Goal: Task Accomplishment & Management: Manage account settings

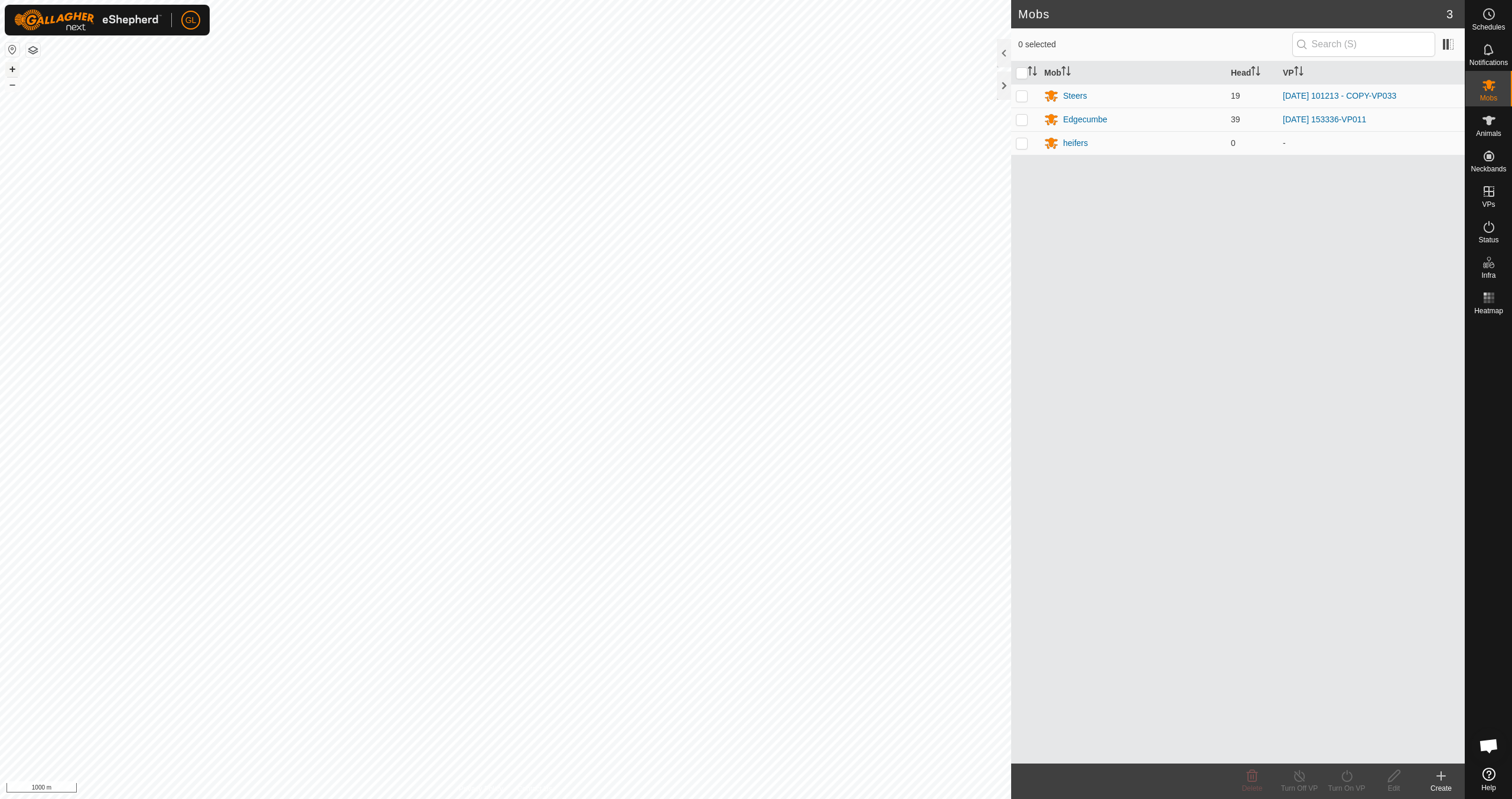
click at [10, 71] on button "+" at bounding box center [12, 69] width 14 height 14
click at [16, 71] on button "+" at bounding box center [12, 69] width 14 height 14
click at [14, 68] on button "+" at bounding box center [12, 69] width 14 height 14
click at [1388, 190] on link "In Rotation" at bounding box center [1414, 191] width 101 height 24
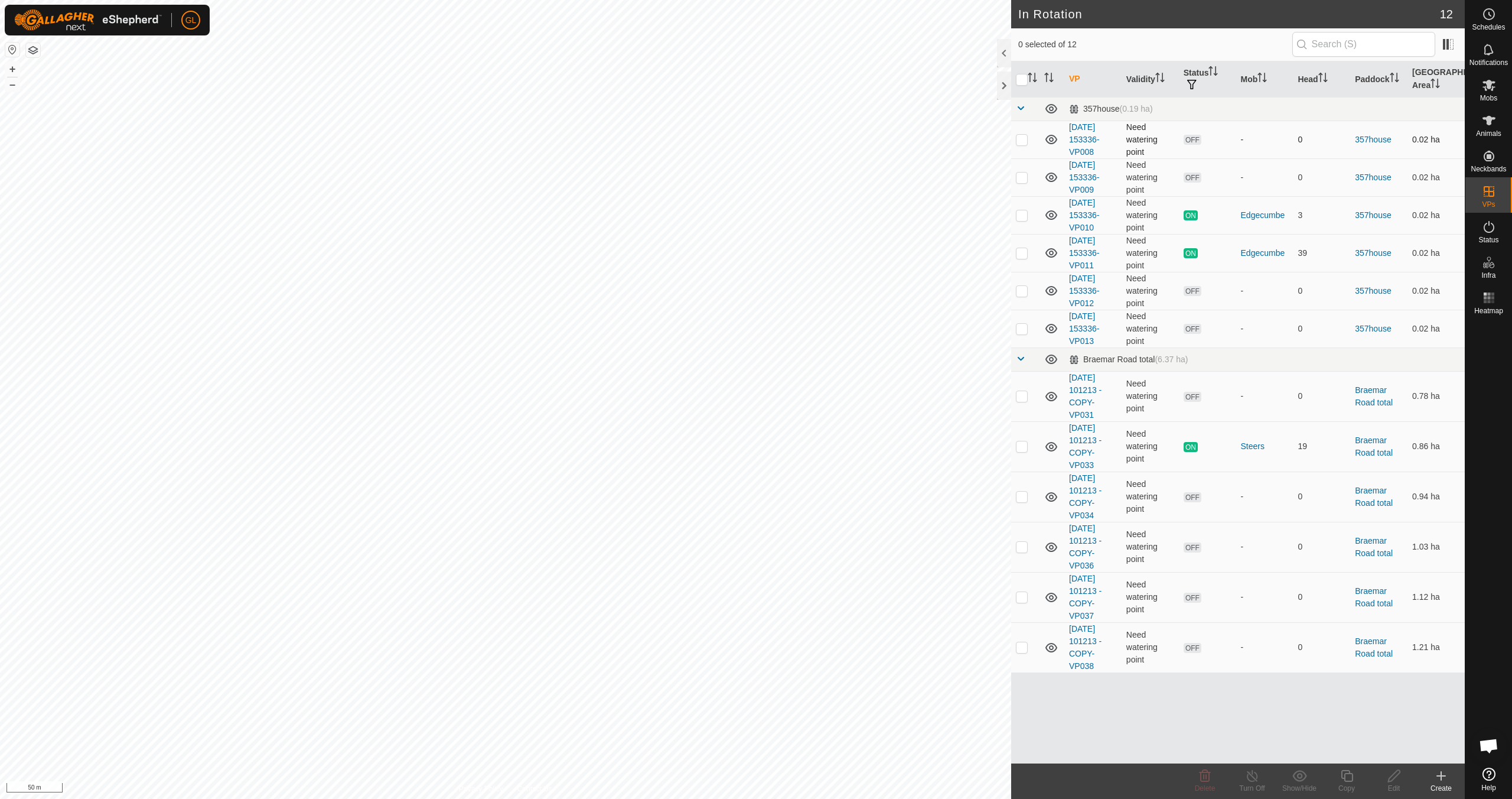
click at [1019, 139] on p-checkbox at bounding box center [1022, 139] width 12 height 10
checkbox input "true"
click at [1020, 176] on p-checkbox at bounding box center [1022, 177] width 12 height 10
checkbox input "true"
click at [1211, 776] on icon at bounding box center [1205, 775] width 14 height 14
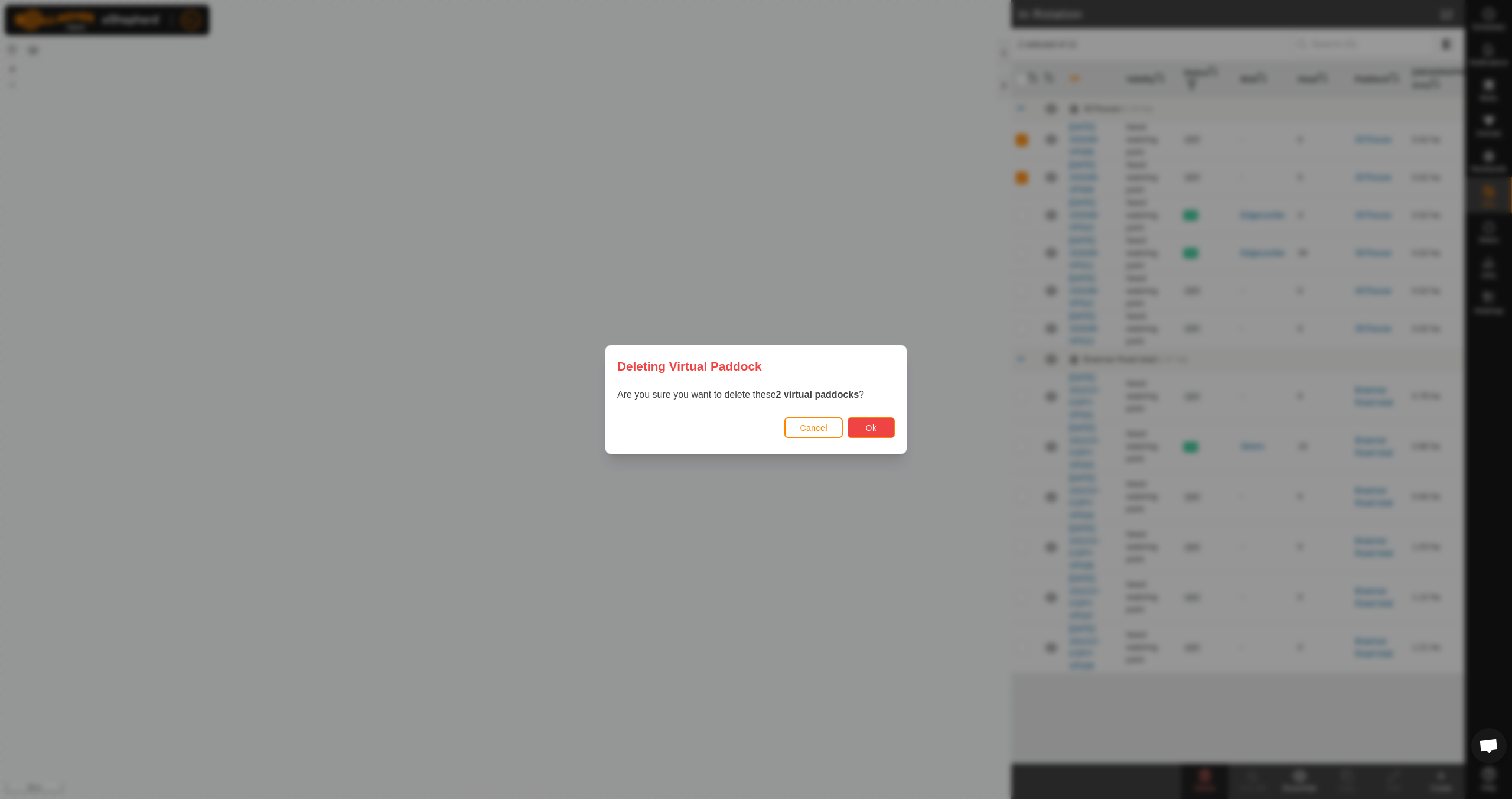
click at [886, 428] on button "Ok" at bounding box center [871, 427] width 47 height 21
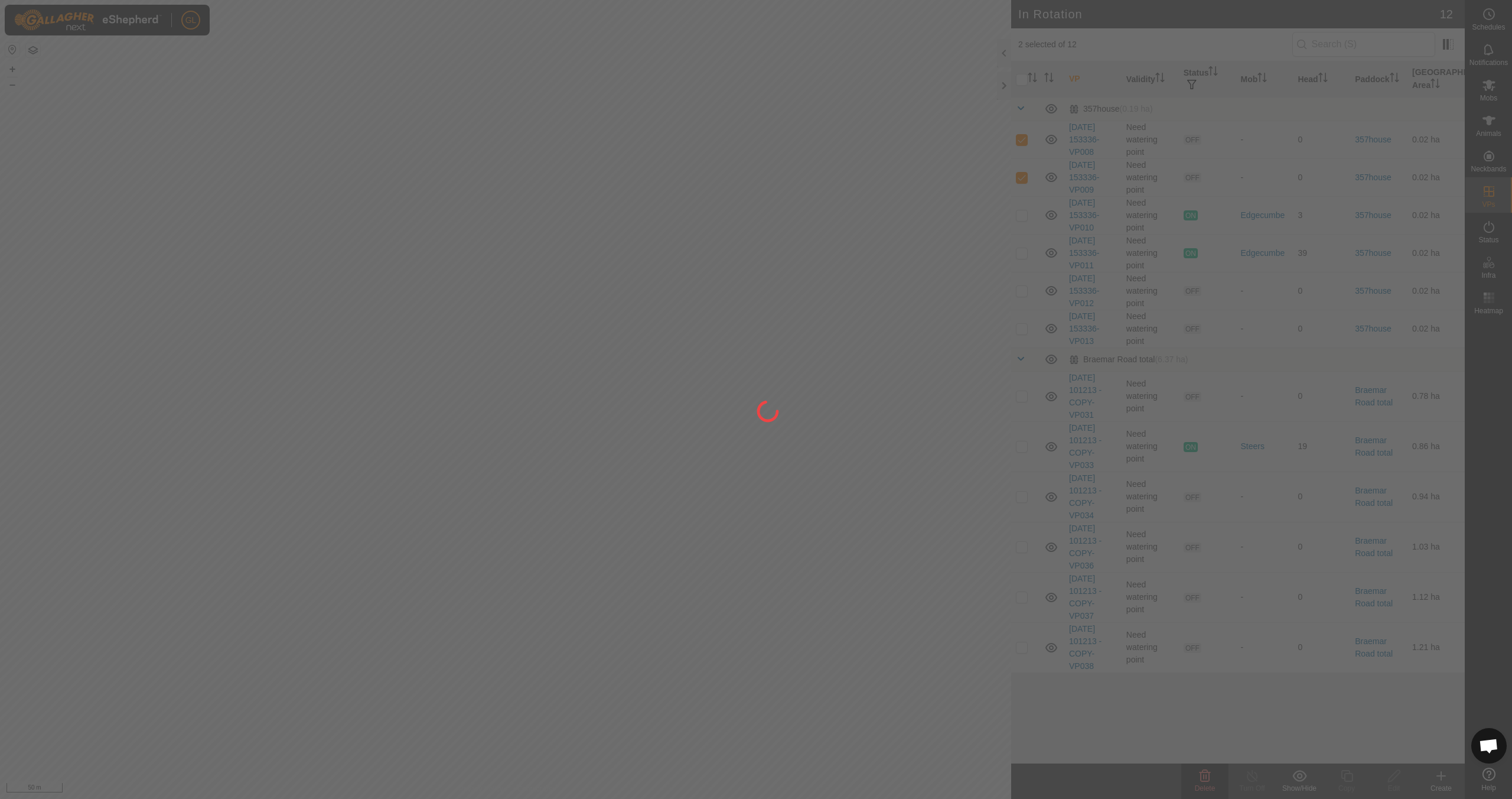
checkbox input "false"
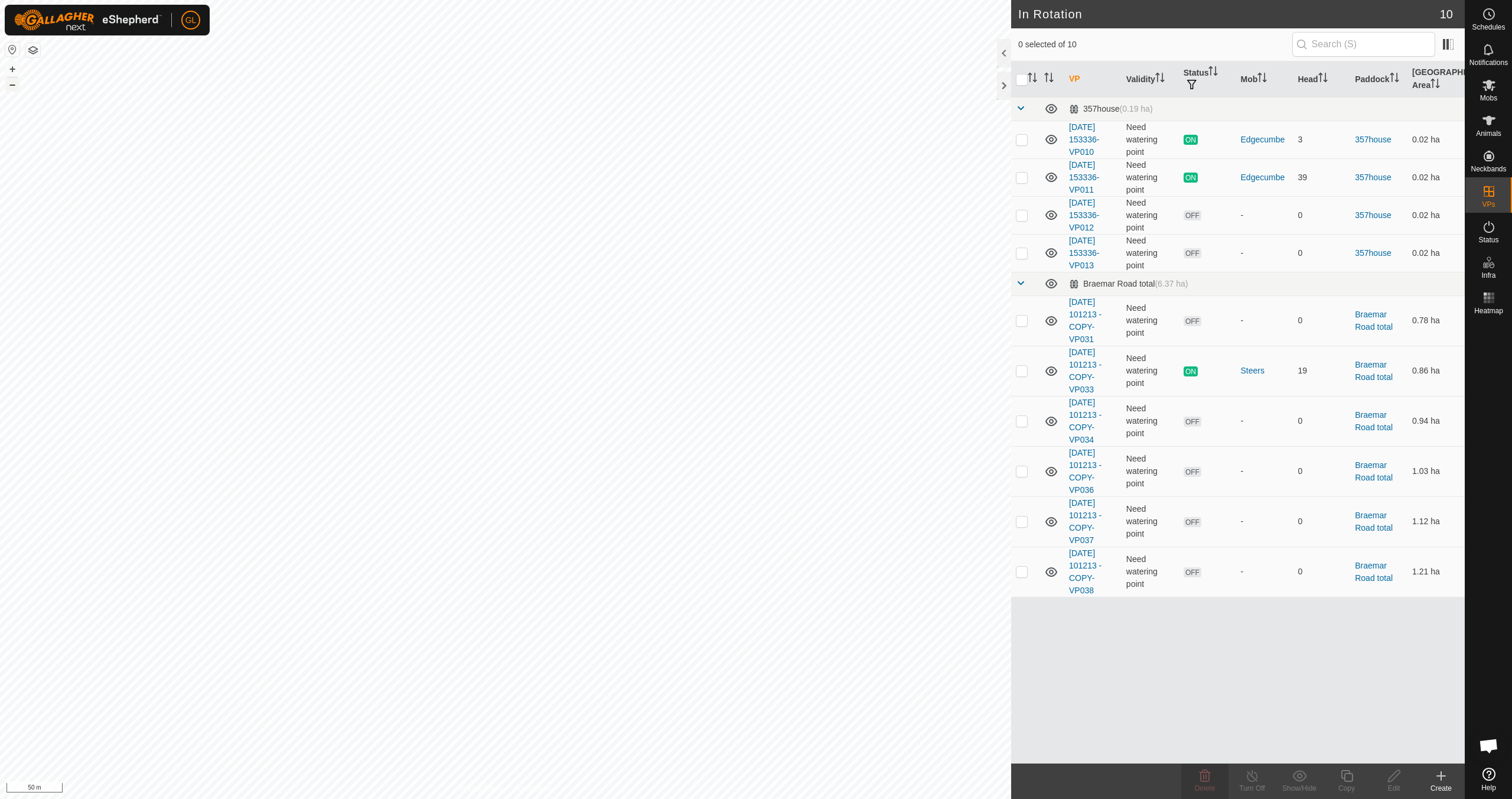
click at [12, 86] on button "–" at bounding box center [12, 84] width 14 height 14
click at [14, 66] on button "+" at bounding box center [12, 69] width 14 height 14
click at [14, 66] on button "+" at bounding box center [12, 69] width 14 height 14
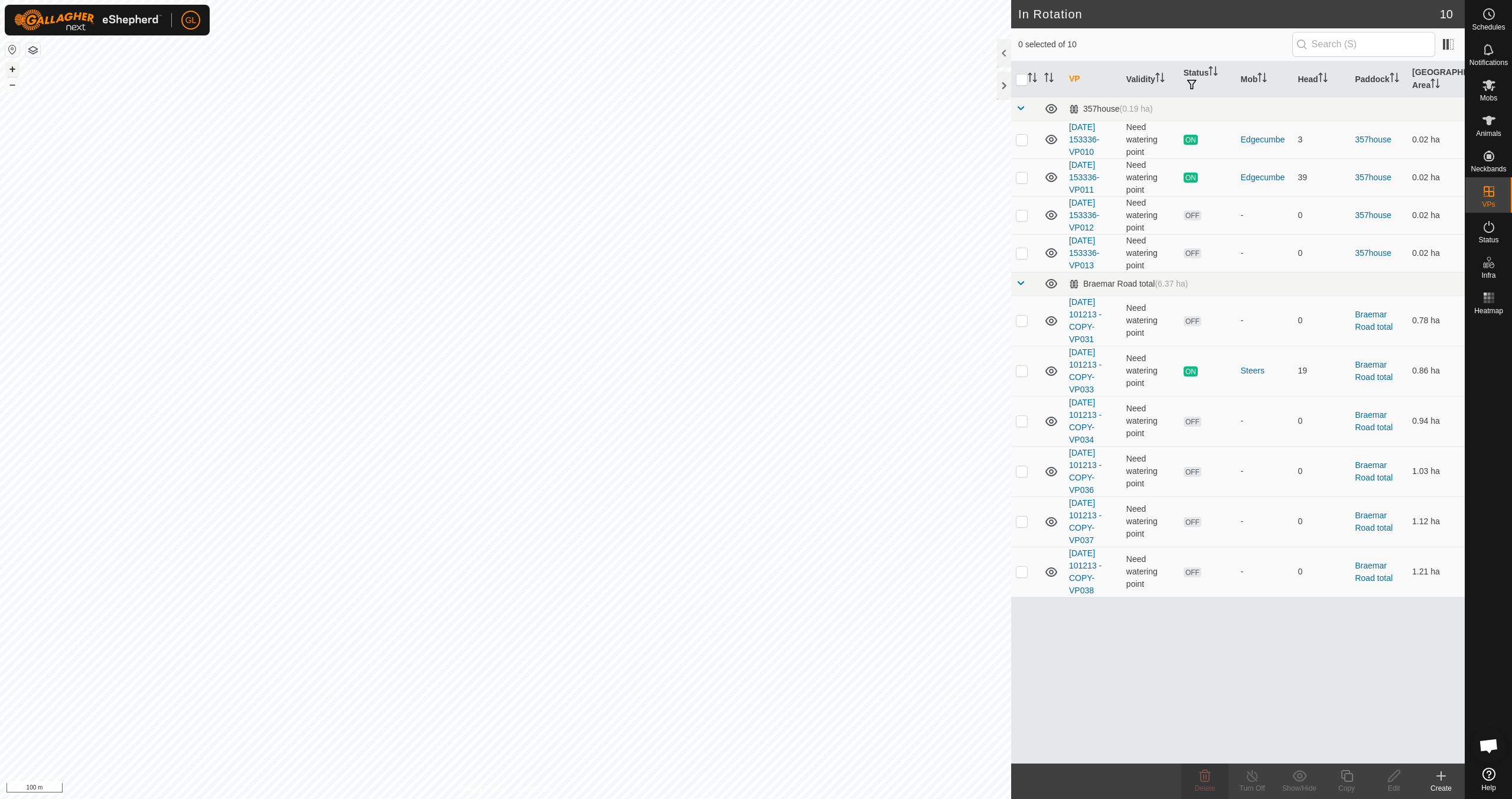
click at [11, 69] on button "+" at bounding box center [12, 69] width 14 height 14
click at [1022, 319] on p-checkbox at bounding box center [1022, 320] width 12 height 10
click at [1199, 780] on icon at bounding box center [1205, 775] width 14 height 14
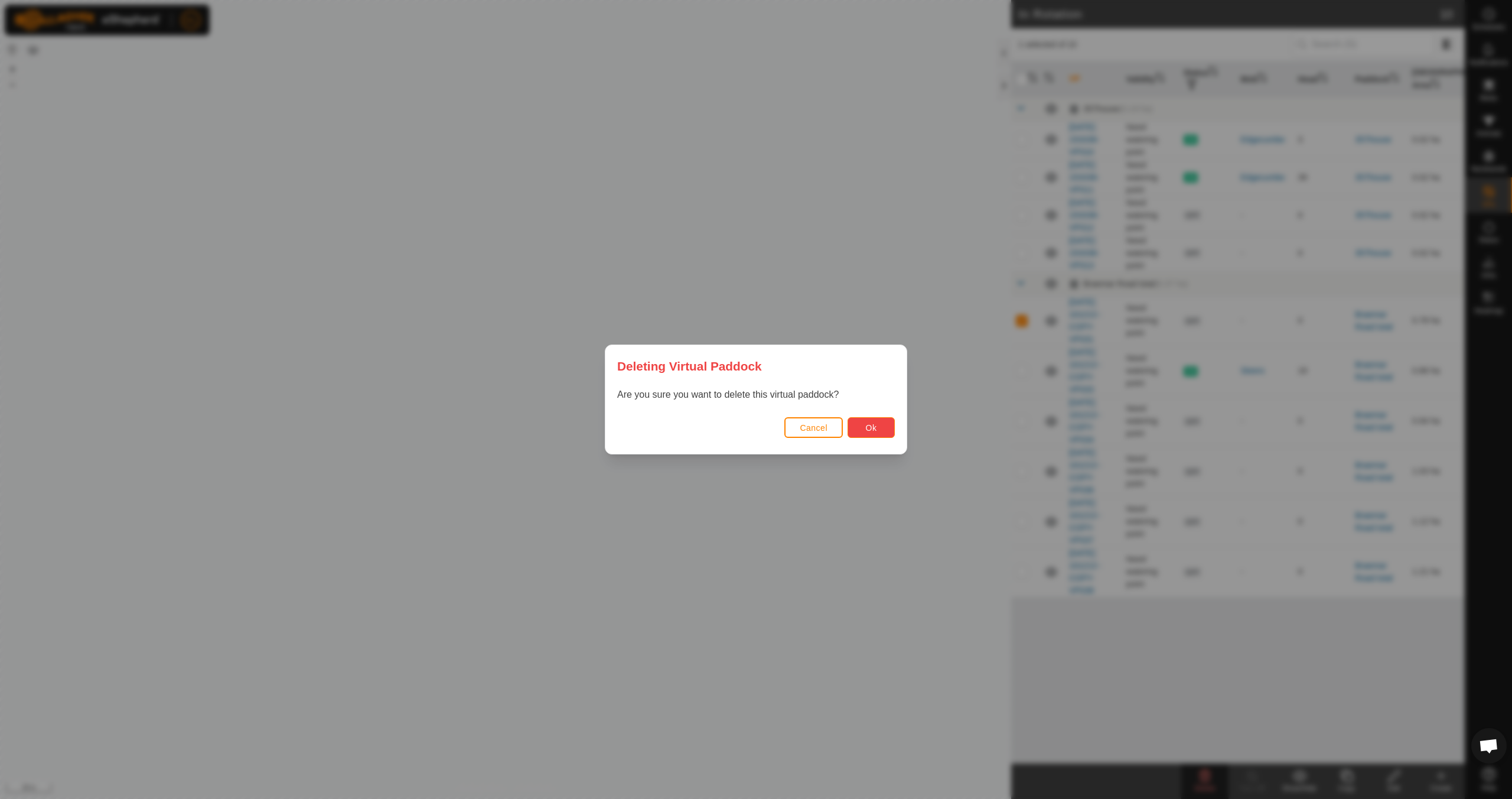
click at [871, 424] on span "Ok" at bounding box center [871, 428] width 11 height 10
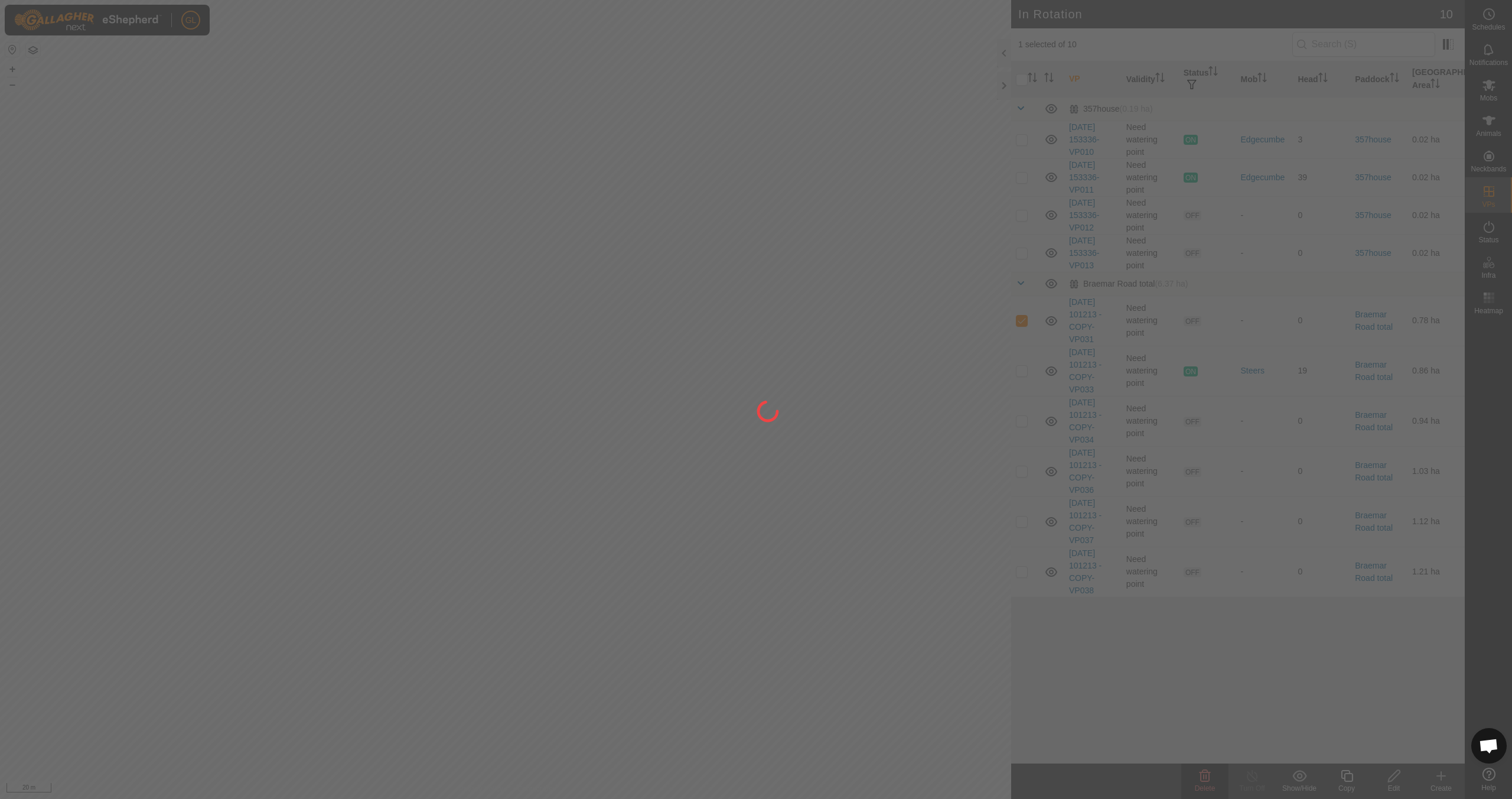
checkbox input "false"
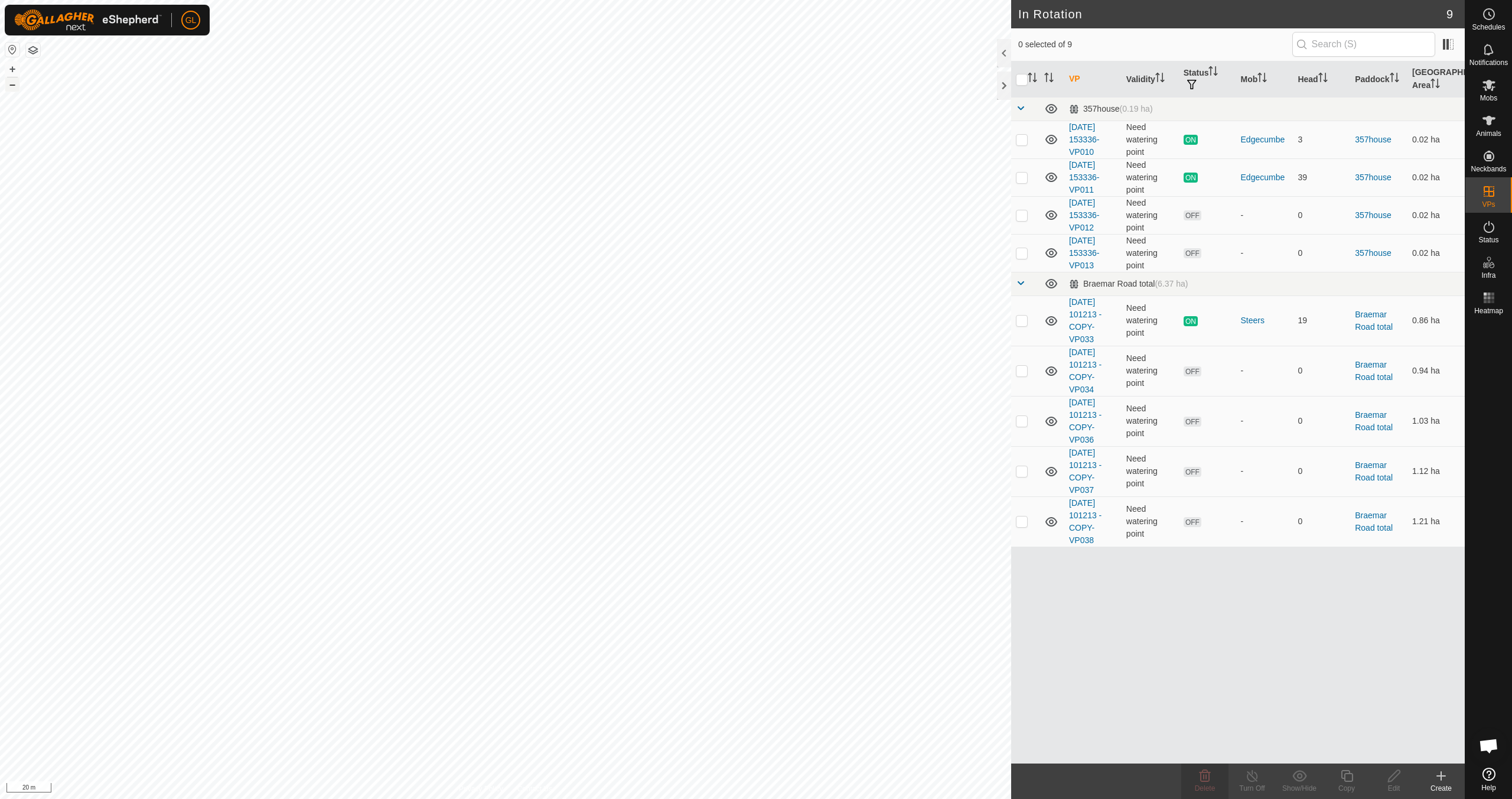
click at [14, 85] on button "–" at bounding box center [12, 84] width 14 height 14
click at [14, 86] on button "–" at bounding box center [12, 84] width 14 height 14
click at [11, 68] on button "+" at bounding box center [12, 69] width 14 height 14
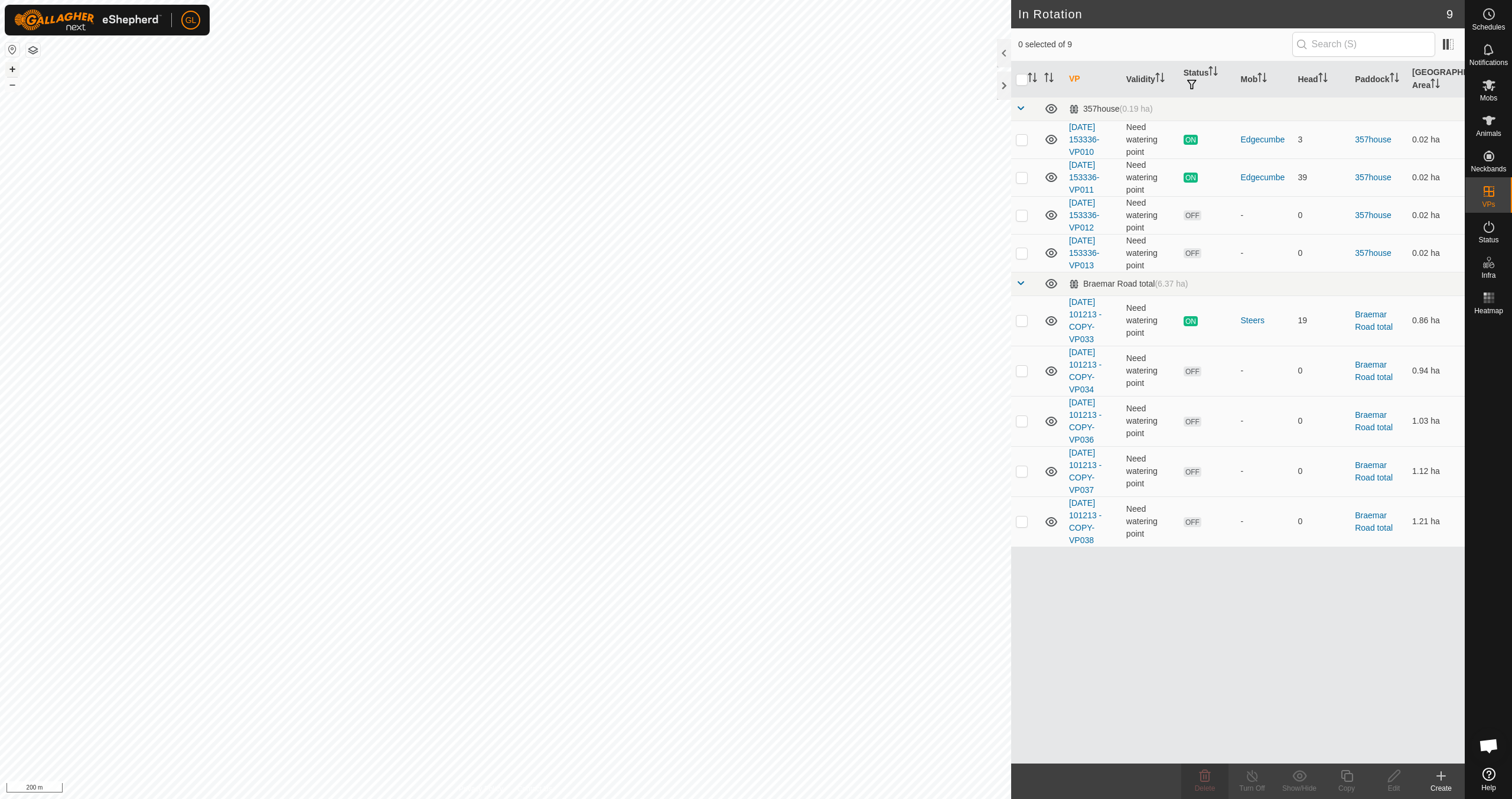
click at [11, 68] on button "+" at bounding box center [12, 69] width 14 height 14
